Goal: Transaction & Acquisition: Purchase product/service

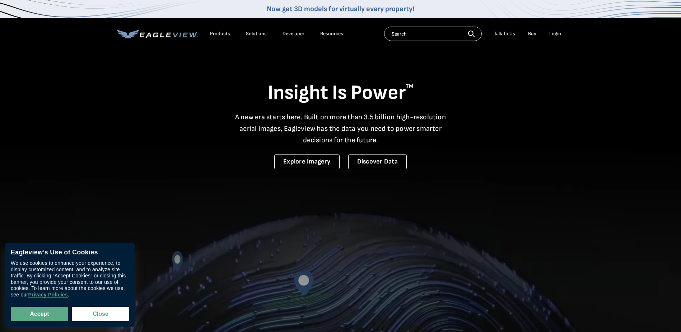
drag, startPoint x: 0, startPoint y: 0, endPoint x: 548, endPoint y: 33, distance: 548.6
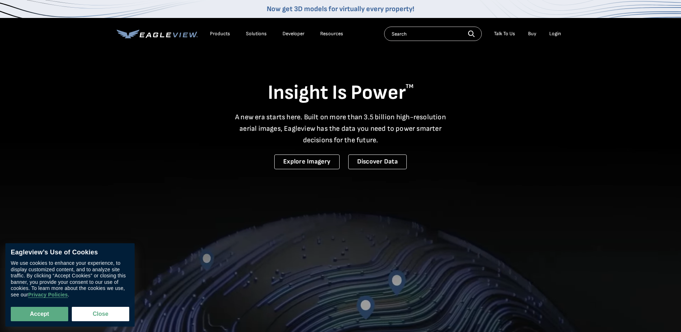
click at [548, 33] on li "Login" at bounding box center [554, 33] width 19 height 11
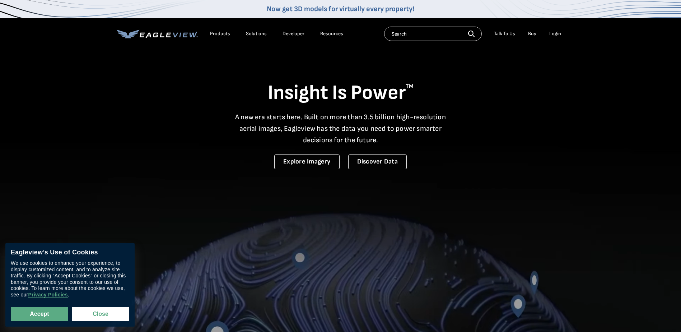
click at [550, 33] on div "Login" at bounding box center [555, 34] width 12 height 6
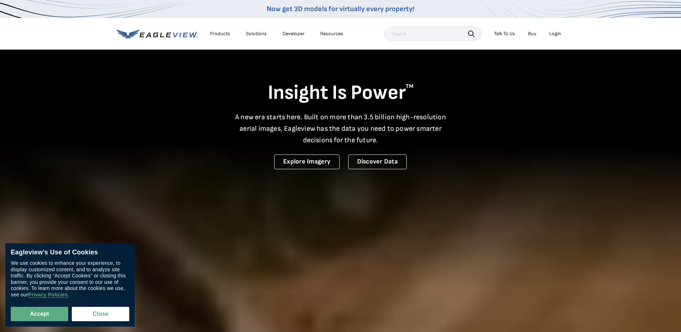
click at [559, 32] on div "Login" at bounding box center [555, 34] width 12 height 6
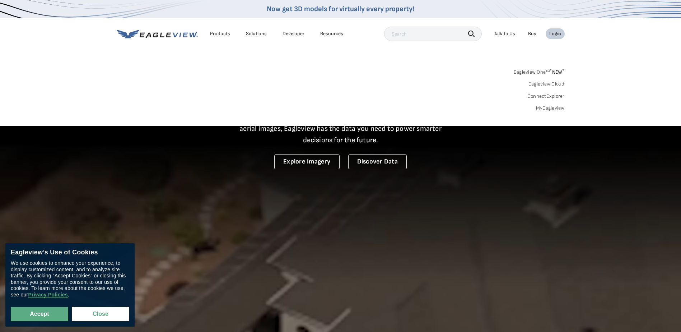
click at [550, 107] on link "MyEagleview" at bounding box center [550, 108] width 29 height 6
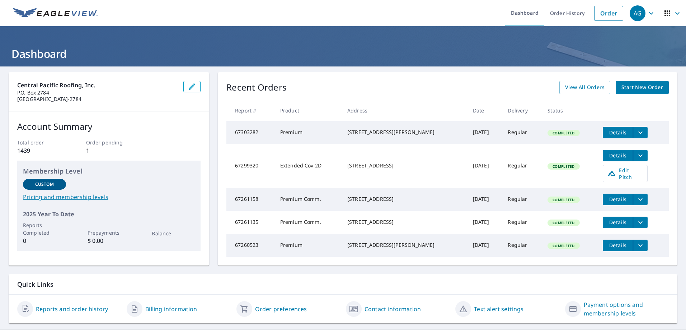
click at [631, 84] on span "Start New Order" at bounding box center [643, 87] width 42 height 9
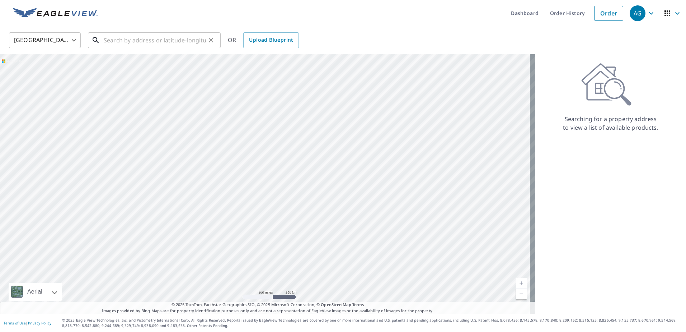
click at [146, 40] on input "text" at bounding box center [155, 40] width 102 height 20
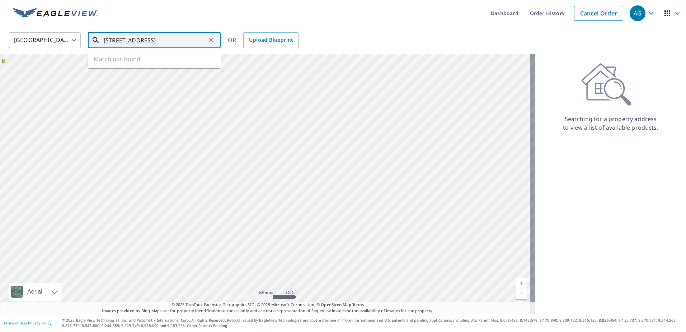
type input "7023 amerstam Citrus Heights, CA"
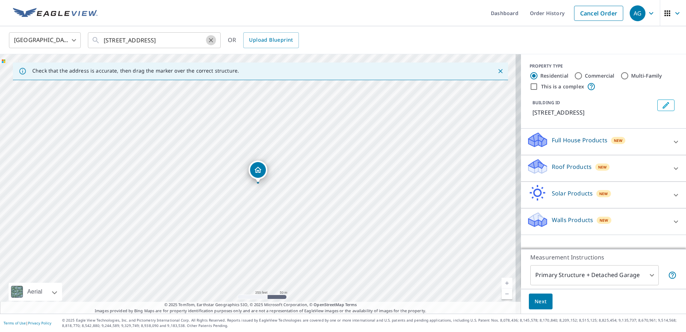
click at [212, 43] on icon "Clear" at bounding box center [210, 40] width 7 height 7
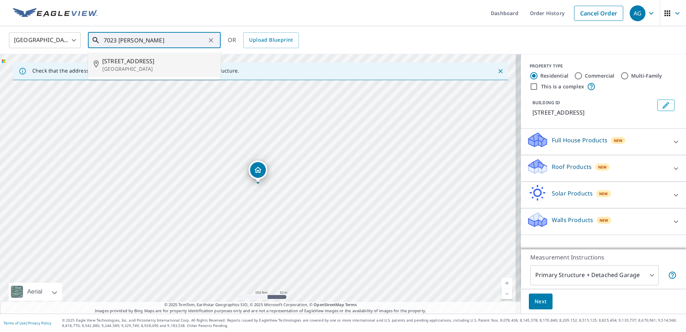
click at [153, 60] on span "7023 Amsterdam Ave" at bounding box center [158, 61] width 113 height 9
type input "7023 Amsterdam Ave Citrus Heights, CA 95621"
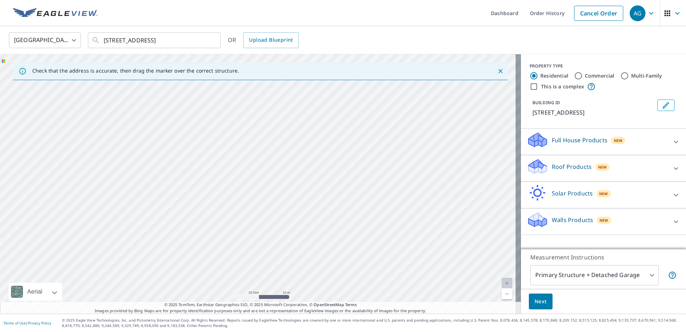
drag, startPoint x: 280, startPoint y: 154, endPoint x: 407, endPoint y: 89, distance: 143.0
click at [407, 89] on div "7023 Amsterdam Ave Citrus Heights, CA 95621" at bounding box center [260, 183] width 521 height 259
drag, startPoint x: 315, startPoint y: 181, endPoint x: 434, endPoint y: 69, distance: 163.7
click at [434, 69] on div "Check that the address is accurate, then drag the marker over the correct struc…" at bounding box center [260, 183] width 521 height 259
click at [672, 173] on icon at bounding box center [676, 168] width 9 height 9
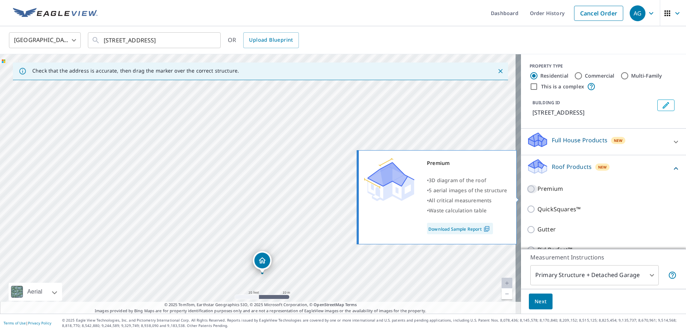
click at [527, 193] on input "Premium" at bounding box center [532, 188] width 11 height 9
checkbox input "true"
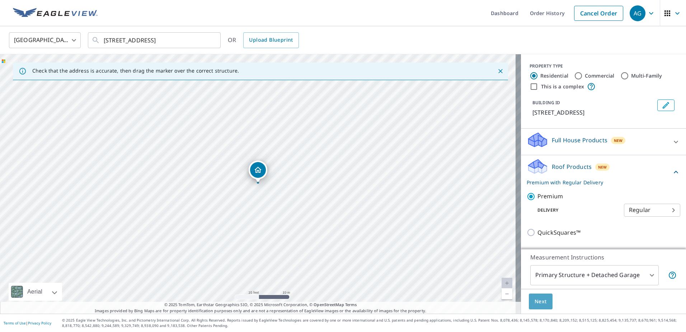
click at [535, 302] on span "Next" at bounding box center [541, 301] width 12 height 9
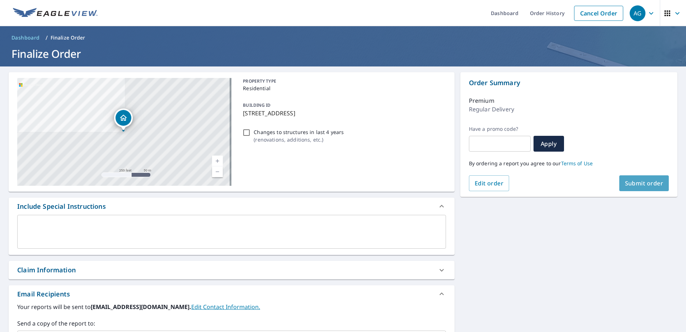
click at [646, 184] on span "Submit order" at bounding box center [644, 183] width 38 height 8
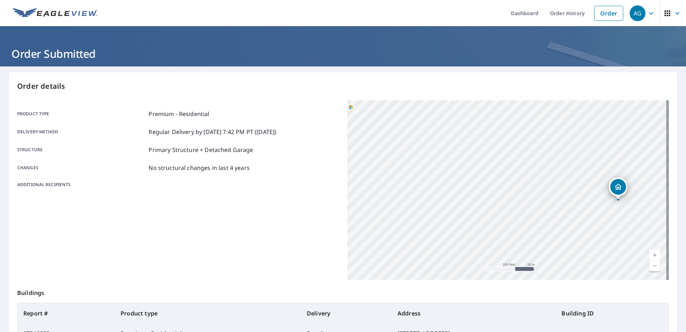
click at [649, 16] on icon "button" at bounding box center [651, 13] width 9 height 9
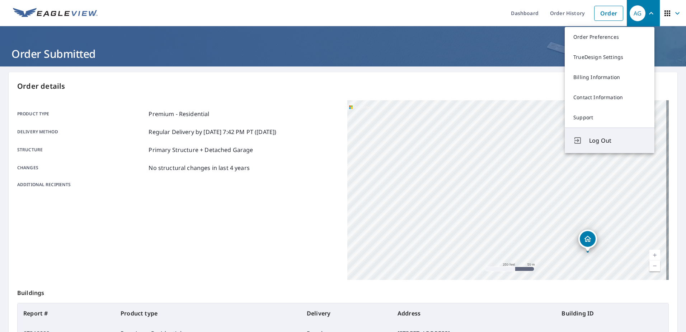
click at [591, 140] on span "Log Out" at bounding box center [617, 140] width 57 height 9
